Goal: Navigation & Orientation: Find specific page/section

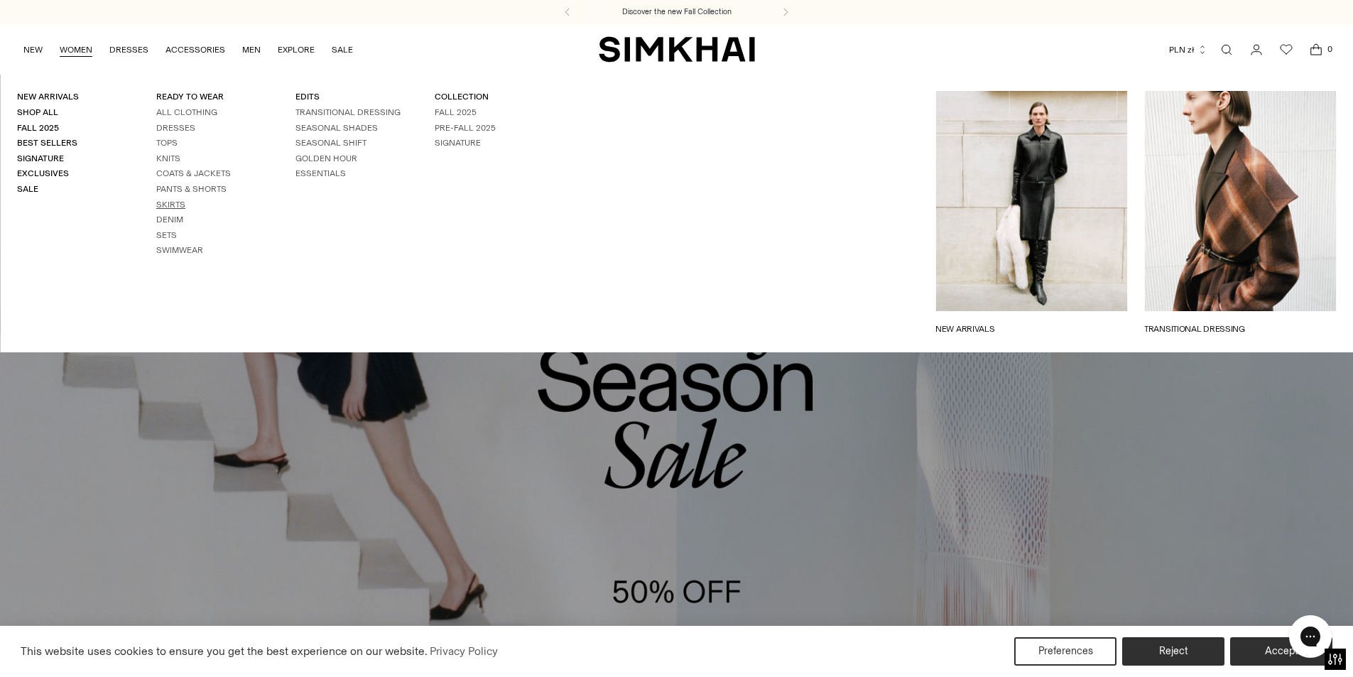
click at [165, 202] on link "Skirts" at bounding box center [170, 205] width 29 height 10
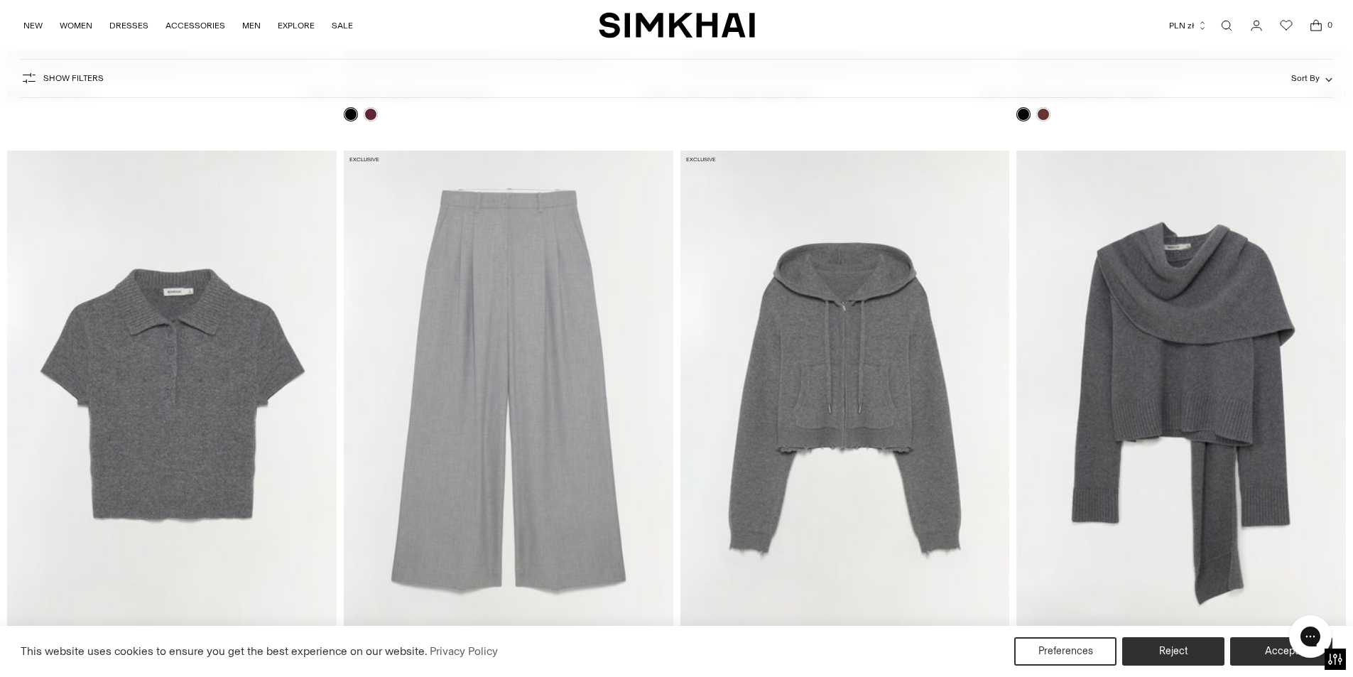
scroll to position [5185, 0]
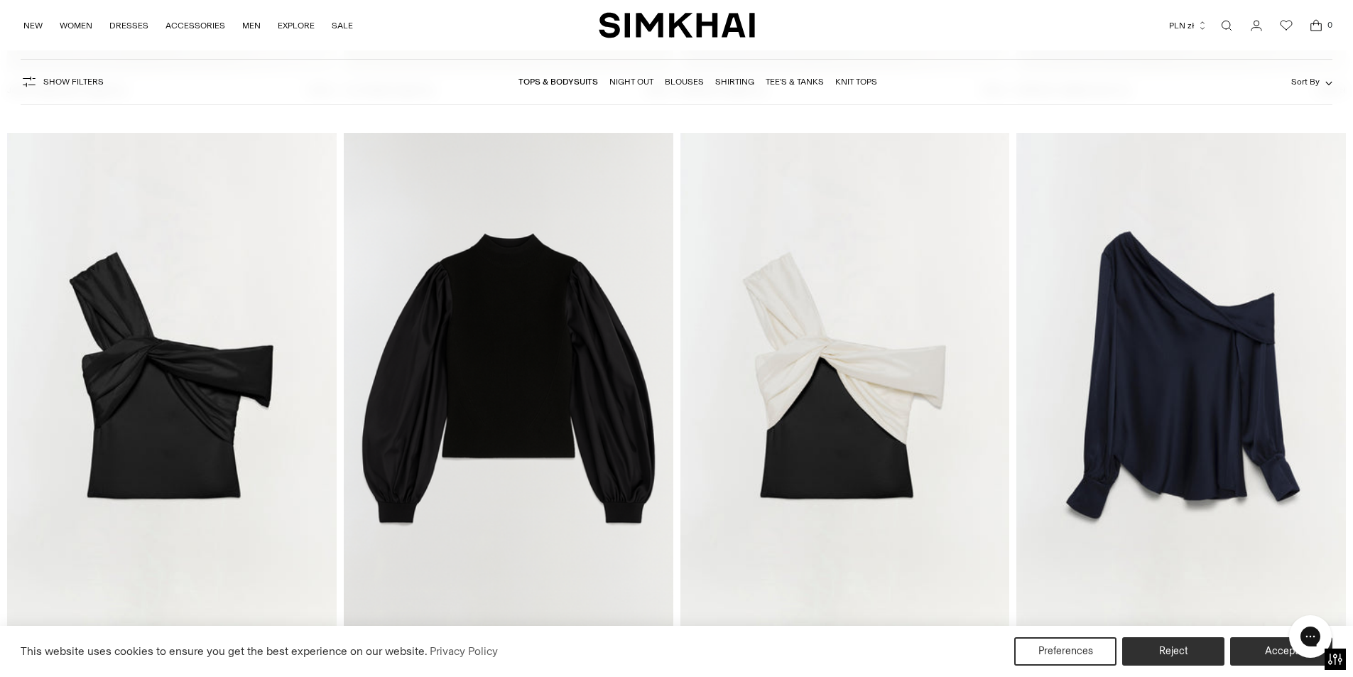
scroll to position [4617, 0]
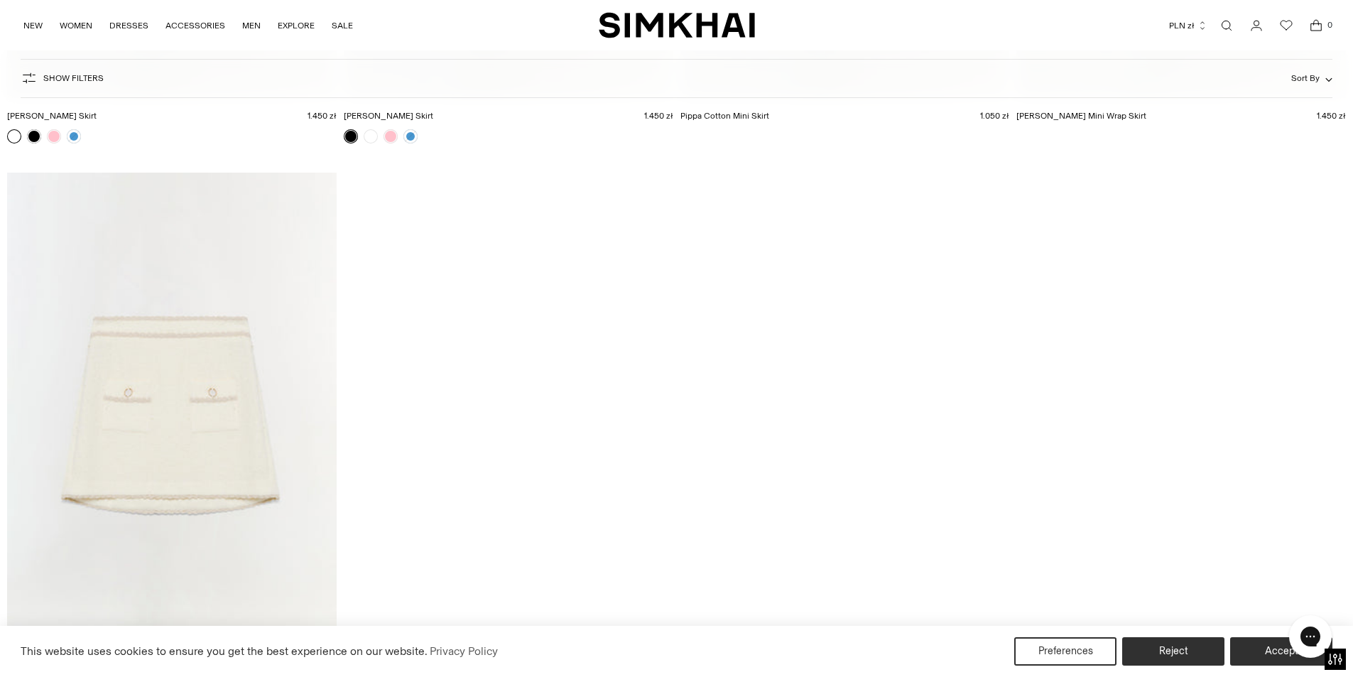
scroll to position [3753, 0]
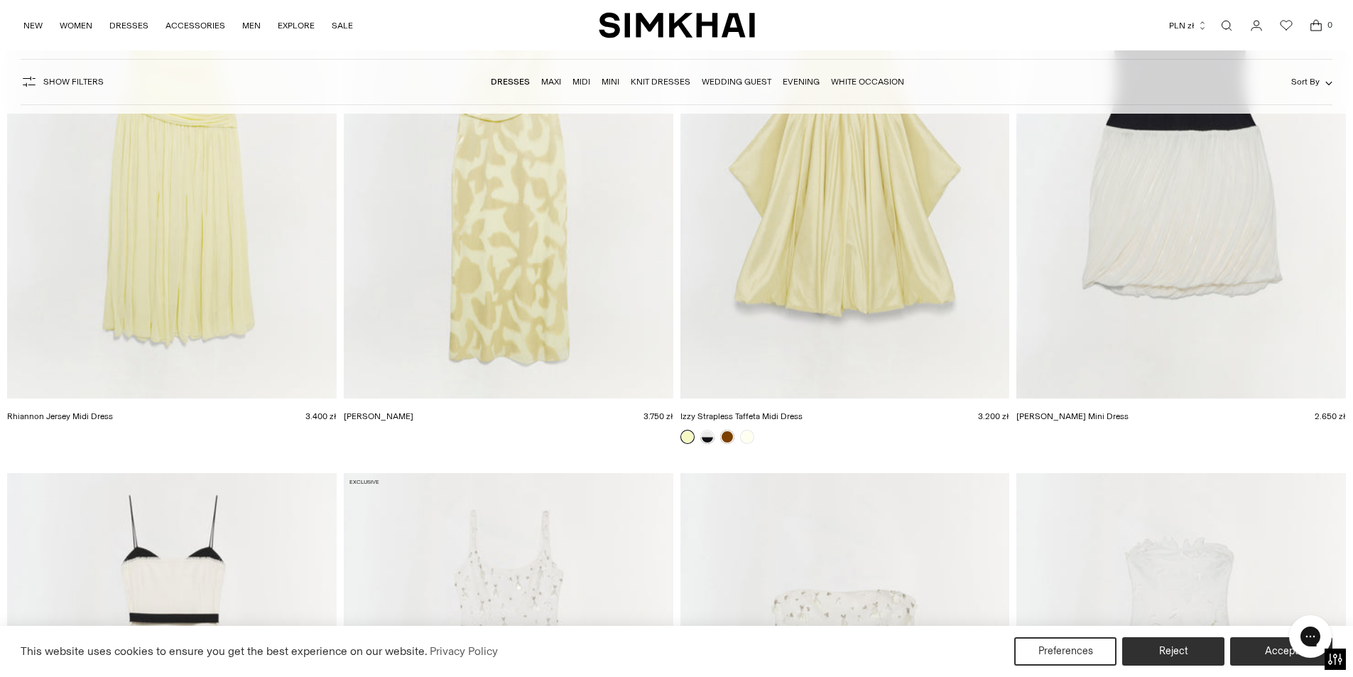
scroll to position [8594, 0]
